Goal: Information Seeking & Learning: Learn about a topic

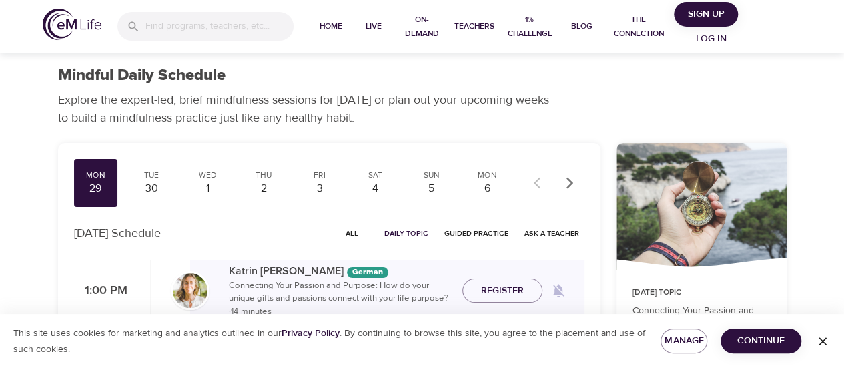
click at [714, 34] on span "Log in" at bounding box center [711, 39] width 53 height 17
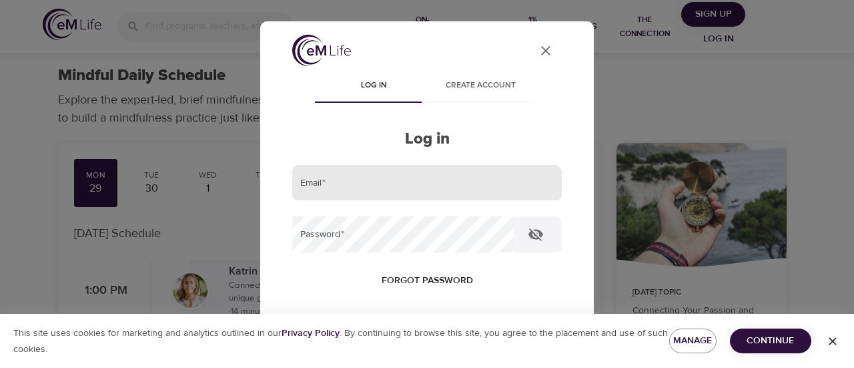
click at [344, 178] on input "email" at bounding box center [427, 183] width 270 height 36
type input "[PERSON_NAME][EMAIL_ADDRESS][DOMAIN_NAME]"
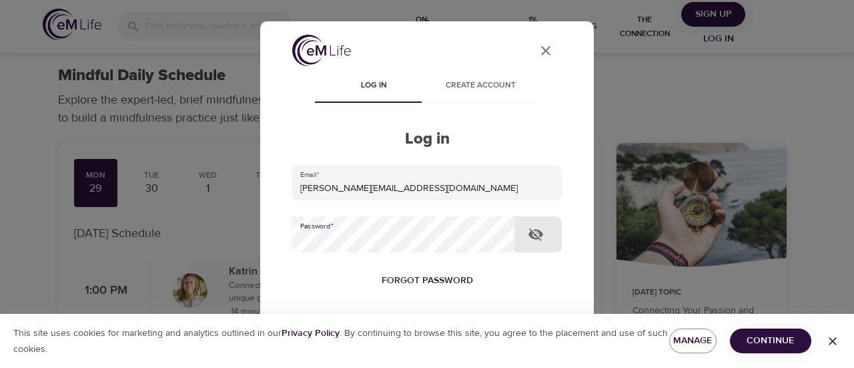
click at [395, 352] on button "Log in" at bounding box center [427, 366] width 65 height 28
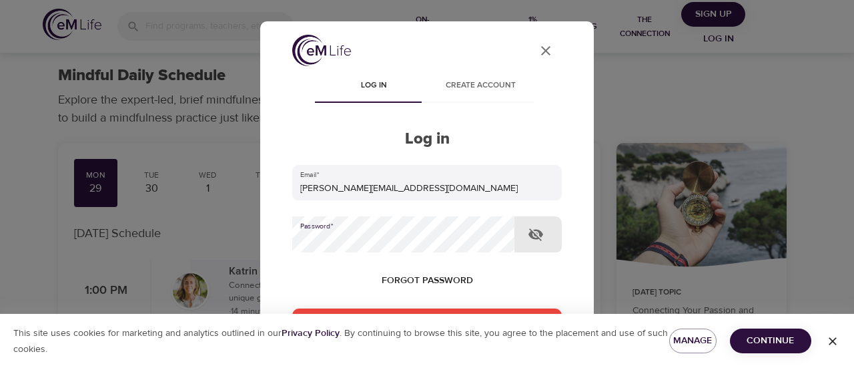
click at [272, 224] on div "User Profile Log in Create account Log in Email   * [PERSON_NAME][EMAIL_ADDRESS…" at bounding box center [427, 183] width 334 height 325
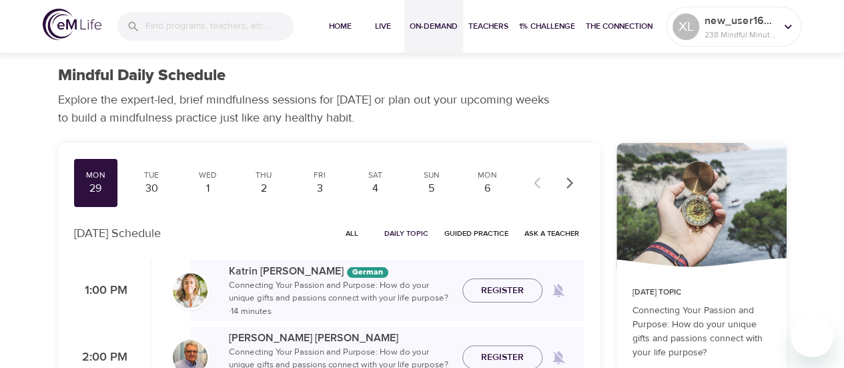
checkbox input "true"
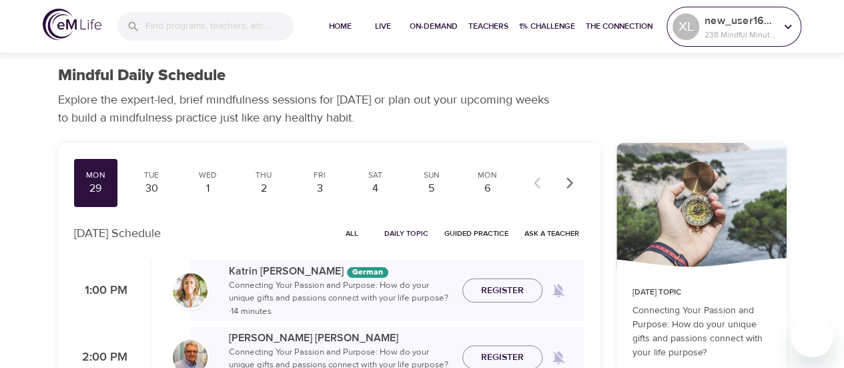
click at [709, 31] on p "238 Mindful Minutes" at bounding box center [740, 35] width 71 height 12
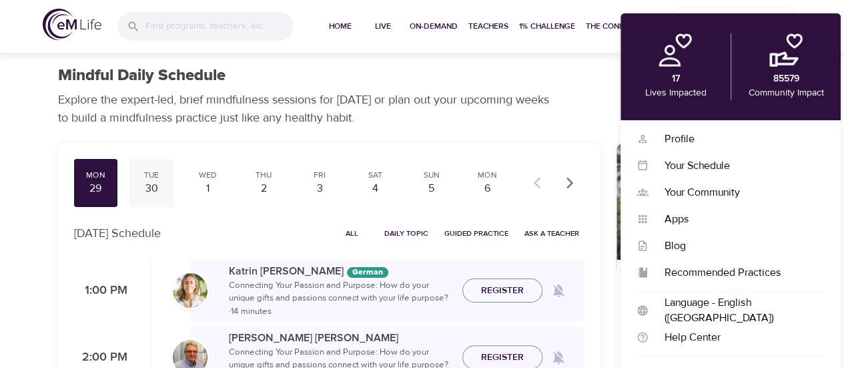
click at [160, 175] on div "Tue" at bounding box center [151, 175] width 33 height 11
